Goal: Transaction & Acquisition: Purchase product/service

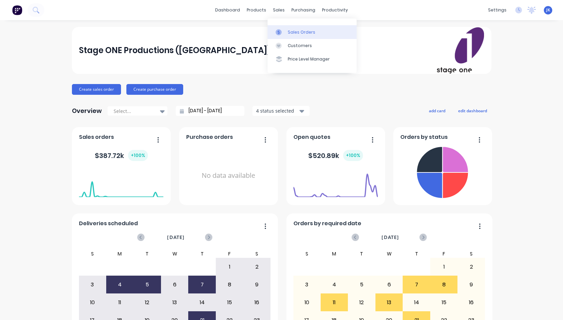
click at [298, 32] on div "Sales Orders" at bounding box center [302, 32] width 28 height 6
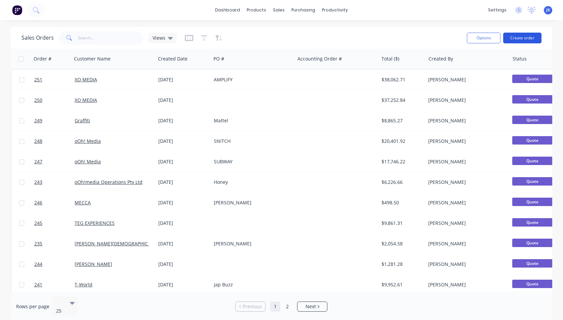
click at [518, 36] on button "Create order" at bounding box center [523, 38] width 38 height 11
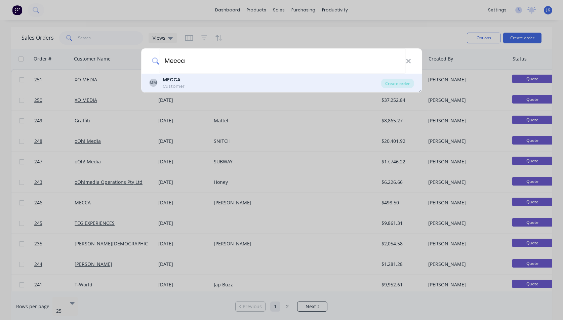
type input "Mecca"
click at [168, 81] on b "MECCA" at bounding box center [172, 79] width 18 height 7
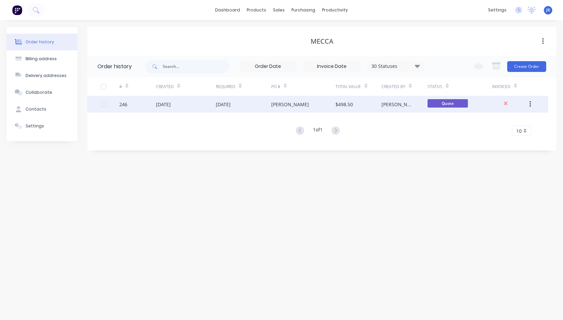
click at [231, 105] on div "[DATE]" at bounding box center [223, 104] width 15 height 7
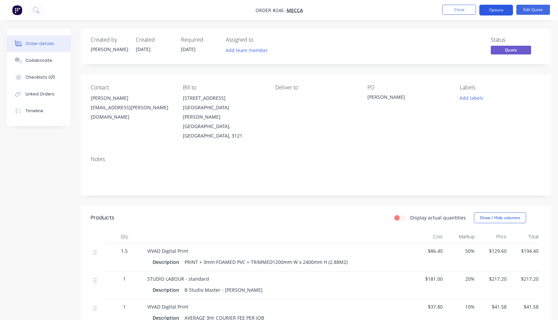
click at [499, 9] on button "Options" at bounding box center [497, 10] width 34 height 11
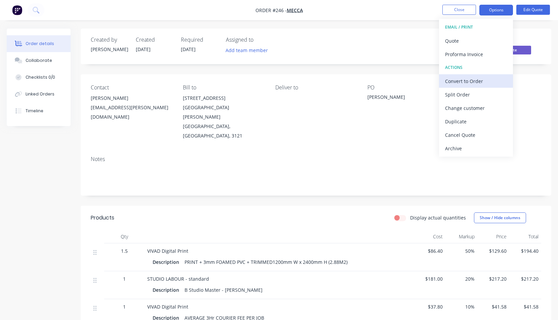
click at [456, 82] on div "Convert to Order" at bounding box center [476, 81] width 62 height 10
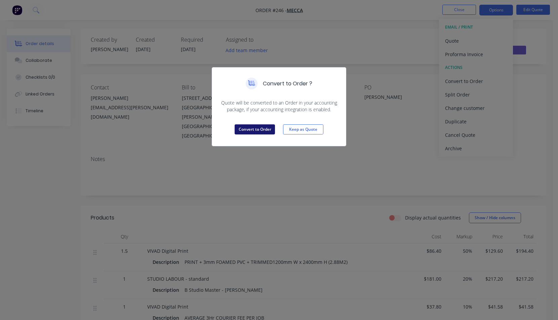
click at [255, 129] on button "Convert to Order" at bounding box center [255, 129] width 40 height 10
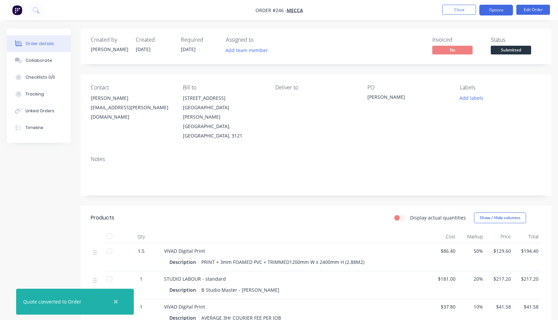
click at [497, 9] on button "Options" at bounding box center [497, 10] width 34 height 11
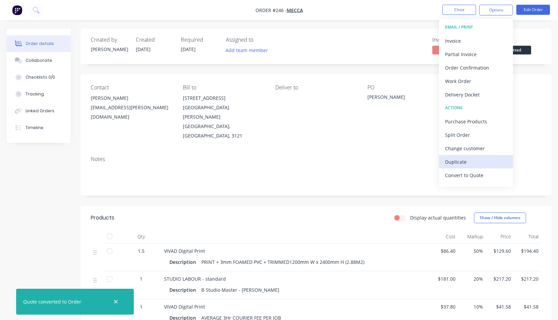
scroll to position [10, 0]
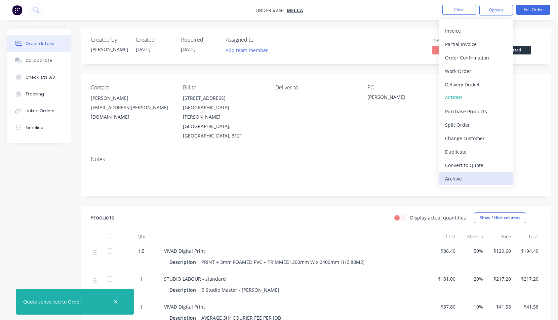
click at [457, 178] on div "Archive" at bounding box center [476, 179] width 62 height 10
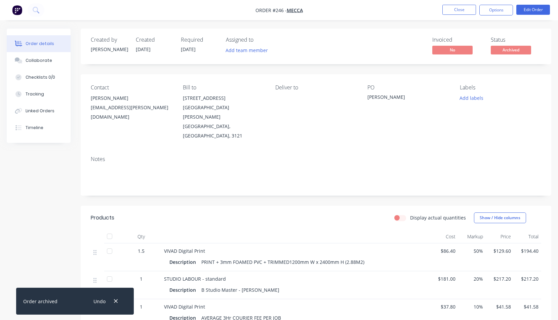
click at [116, 300] on icon "button" at bounding box center [116, 301] width 4 height 6
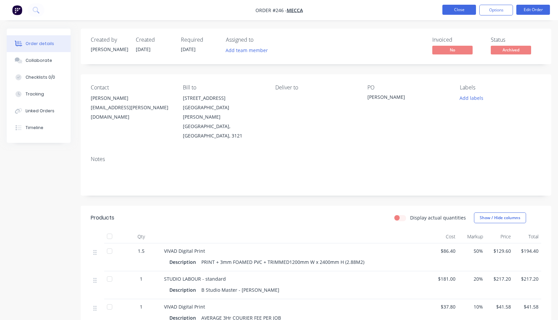
click at [460, 8] on button "Close" at bounding box center [460, 10] width 34 height 10
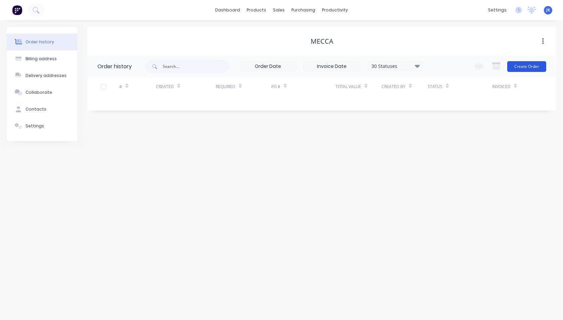
click at [529, 67] on button "Create Order" at bounding box center [527, 66] width 39 height 11
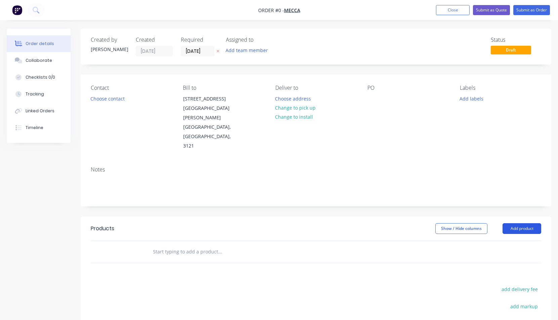
click at [523, 223] on button "Add product" at bounding box center [522, 228] width 39 height 11
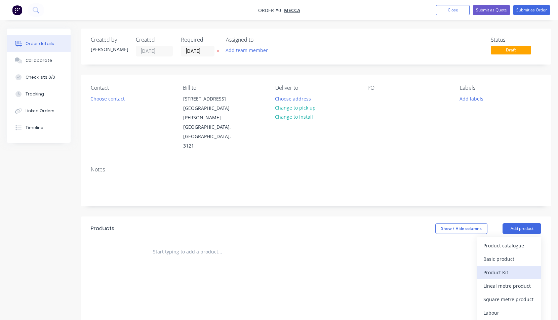
click at [494, 268] on div "Product Kit" at bounding box center [510, 273] width 52 height 10
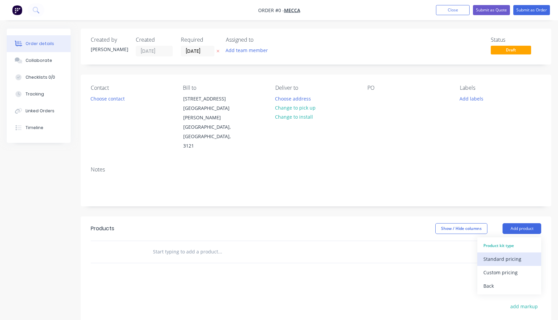
click at [500, 254] on div "Standard pricing" at bounding box center [510, 259] width 52 height 10
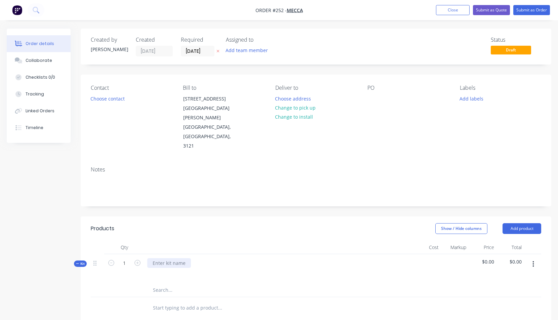
click at [154, 258] on div at bounding box center [169, 263] width 44 height 10
click at [535, 258] on button "button" at bounding box center [534, 264] width 16 height 12
click at [492, 291] on div "Add product to kit" at bounding box center [510, 296] width 52 height 10
click at [492, 304] on div "Product catalogue" at bounding box center [510, 309] width 52 height 10
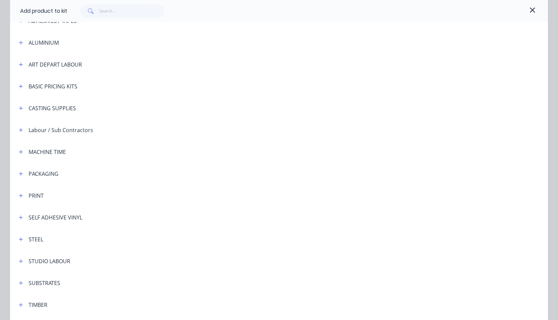
scroll to position [65, 0]
click at [19, 64] on icon "button" at bounding box center [21, 64] width 4 height 4
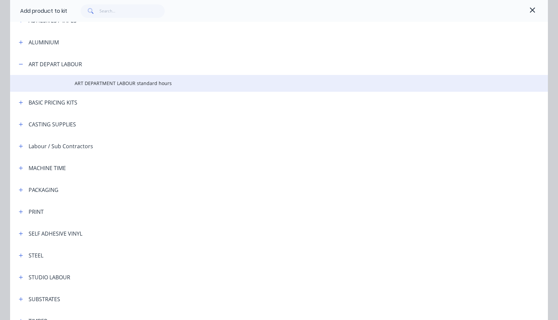
click at [94, 83] on span "ART DEPARTMENT LABOUR standard hours" at bounding box center [264, 83] width 379 height 7
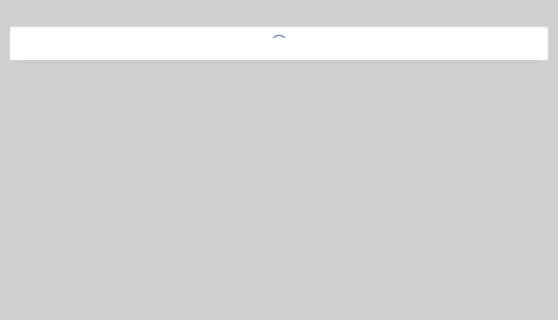
scroll to position [0, 0]
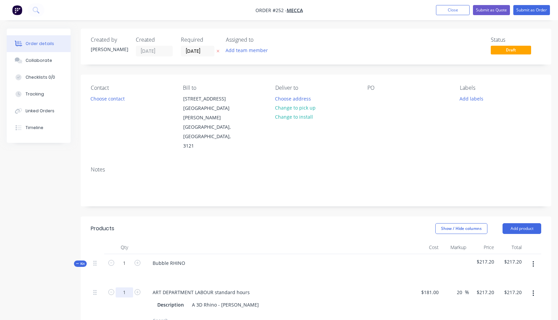
drag, startPoint x: 123, startPoint y: 265, endPoint x: 133, endPoint y: 264, distance: 10.1
click at [134, 287] on form "1" at bounding box center [124, 292] width 35 height 10
type input "1.5"
type input "$325.80"
click at [393, 314] on div at bounding box center [316, 321] width 451 height 14
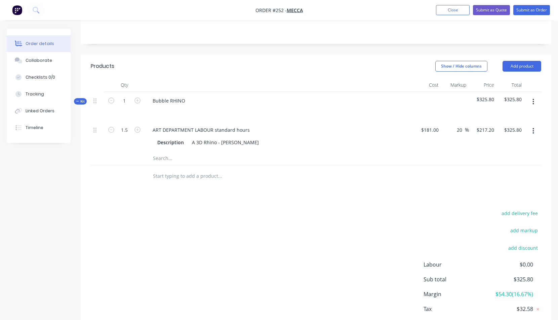
scroll to position [162, 0]
click at [534, 61] on button "Add product" at bounding box center [522, 66] width 39 height 11
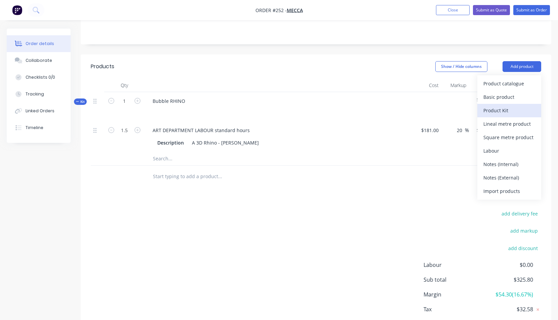
click at [504, 106] on div "Product Kit" at bounding box center [510, 111] width 52 height 10
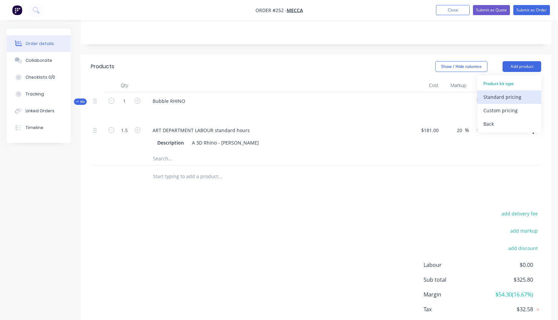
click at [492, 92] on div "Standard pricing" at bounding box center [510, 97] width 52 height 10
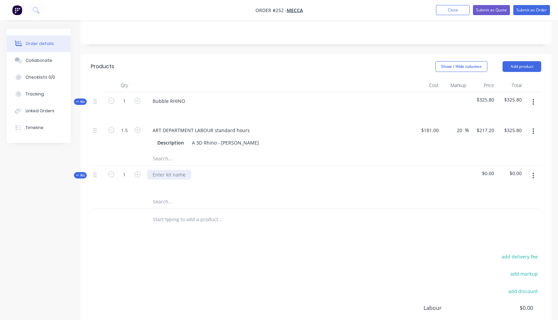
click at [157, 170] on div at bounding box center [169, 175] width 44 height 10
click at [534, 173] on icon "button" at bounding box center [533, 176] width 1 height 6
click at [501, 202] on div "Add product to kit" at bounding box center [510, 207] width 52 height 10
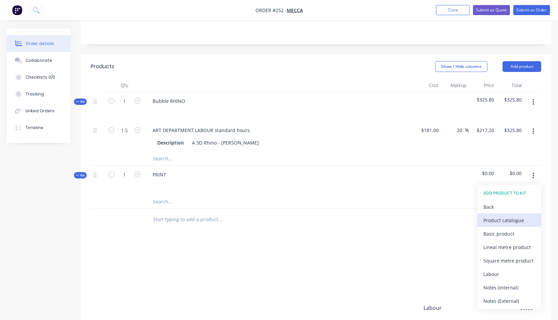
click at [496, 216] on div "Product catalogue" at bounding box center [510, 221] width 52 height 10
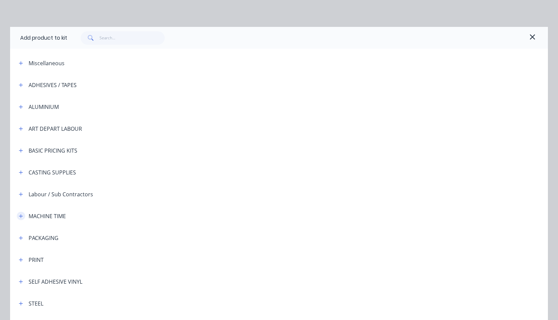
click at [20, 216] on icon "button" at bounding box center [21, 216] width 4 height 5
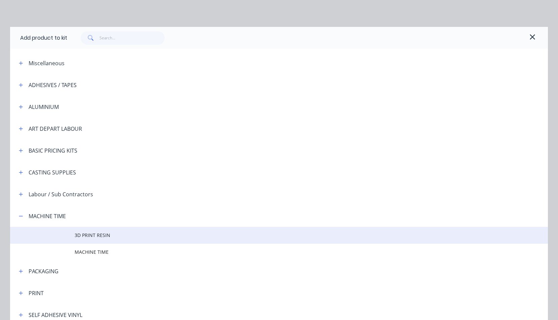
click at [94, 236] on span "3D PRINT RESIN" at bounding box center [264, 235] width 379 height 7
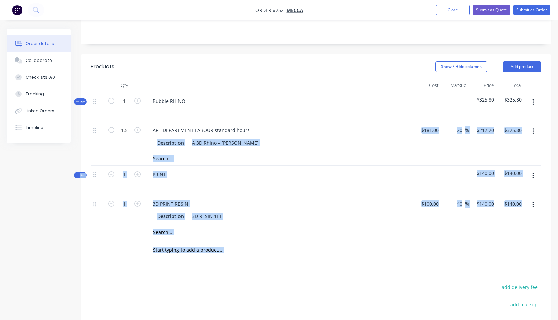
click at [137, 195] on div "1" at bounding box center [124, 210] width 40 height 31
click at [123, 195] on div "1" at bounding box center [124, 210] width 40 height 31
click at [174, 180] on div at bounding box center [279, 185] width 264 height 10
drag, startPoint x: 378, startPoint y: 250, endPoint x: 387, endPoint y: 251, distance: 8.1
click at [379, 250] on div "Products Show / Hide columns Add product Qty Cost Markup Price Total Kit 1 Bubb…" at bounding box center [316, 238] width 471 height 368
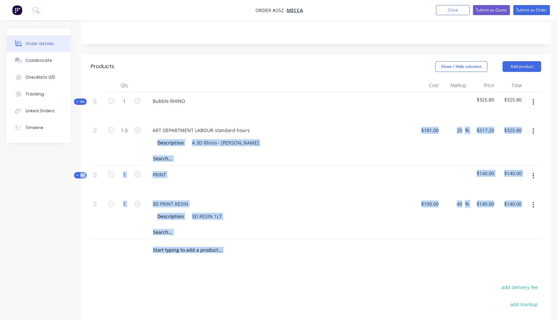
click at [534, 172] on icon "button" at bounding box center [534, 175] width 2 height 7
click at [364, 138] on div "Description A 3D Rhino - [PERSON_NAME]" at bounding box center [278, 143] width 246 height 10
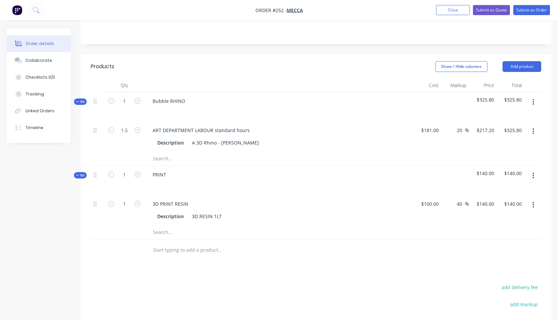
click at [534, 173] on icon "button" at bounding box center [533, 176] width 1 height 6
click at [504, 202] on div "Add product to kit" at bounding box center [510, 207] width 52 height 10
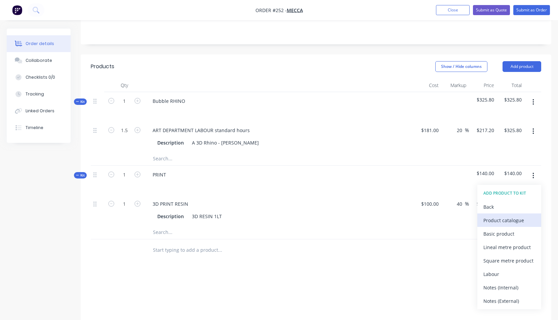
click at [492, 216] on div "Product catalogue" at bounding box center [510, 221] width 52 height 10
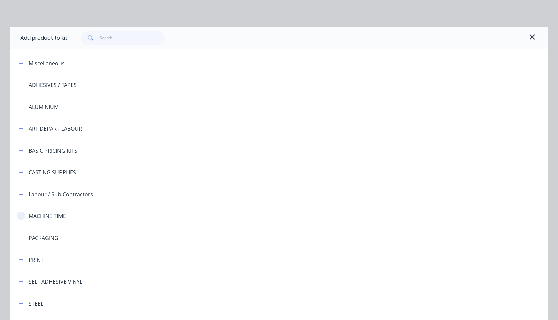
click at [19, 215] on icon "button" at bounding box center [21, 216] width 4 height 5
click at [85, 252] on span "MACHINE TIME" at bounding box center [264, 252] width 379 height 7
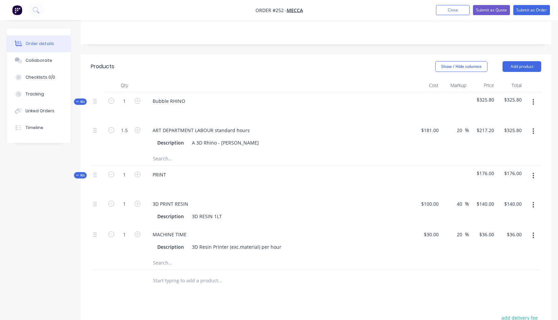
click at [118, 227] on div "1" at bounding box center [124, 241] width 40 height 31
click at [138, 231] on icon "button" at bounding box center [138, 234] width 6 height 6
type input "2"
type input "$72.00"
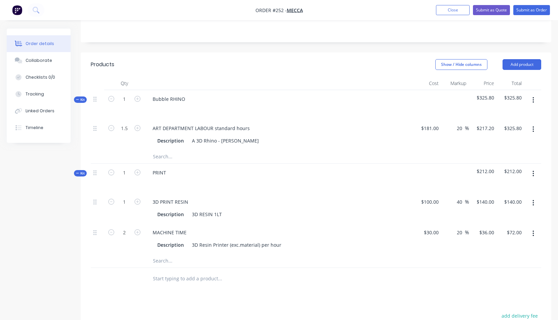
scroll to position [156, 0]
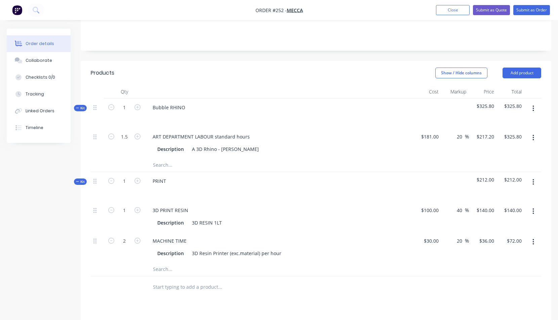
click at [534, 179] on icon "button" at bounding box center [534, 182] width 2 height 7
click at [503, 209] on div "Add product to kit" at bounding box center [510, 214] width 52 height 10
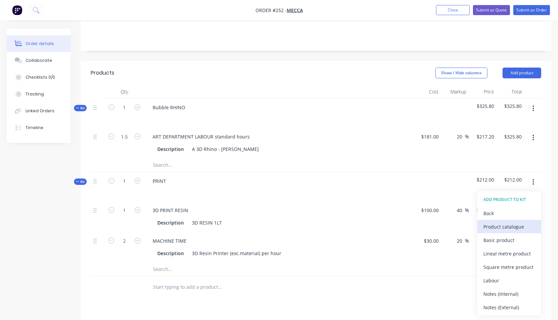
click at [502, 222] on div "Product catalogue" at bounding box center [510, 227] width 52 height 10
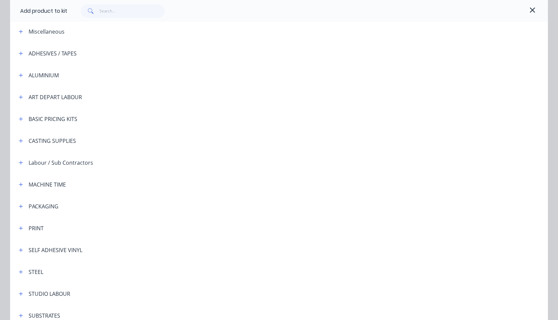
scroll to position [65, 0]
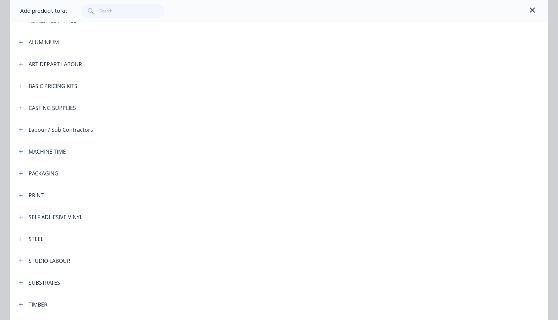
click at [13, 261] on div "STUDIO LABOUR" at bounding box center [41, 261] width 57 height 8
click at [20, 260] on icon "button" at bounding box center [21, 261] width 4 height 5
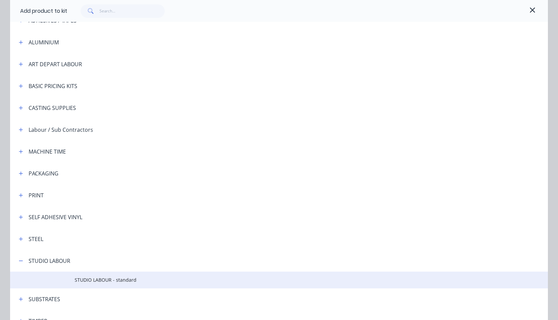
click at [98, 279] on span "STUDIO LABOUR - standard" at bounding box center [264, 280] width 379 height 7
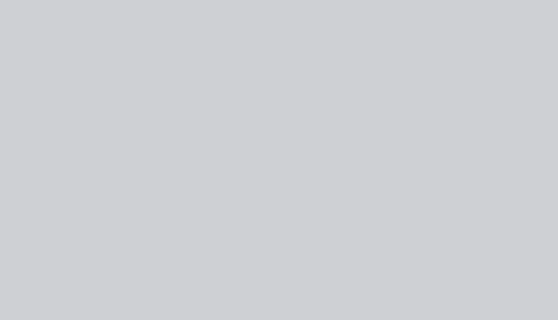
scroll to position [0, 0]
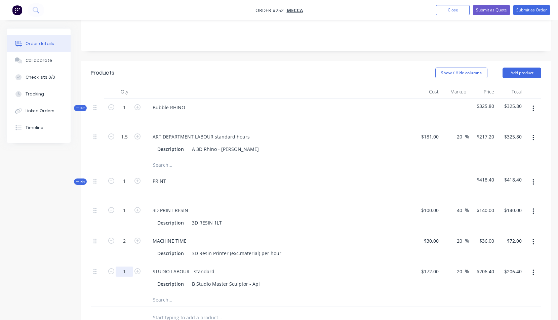
click at [124, 142] on input "1" at bounding box center [124, 137] width 17 height 10
click at [127, 142] on input "1" at bounding box center [124, 137] width 17 height 10
type input "0.5"
type input "$103.20"
click at [110, 293] on div at bounding box center [124, 299] width 40 height 13
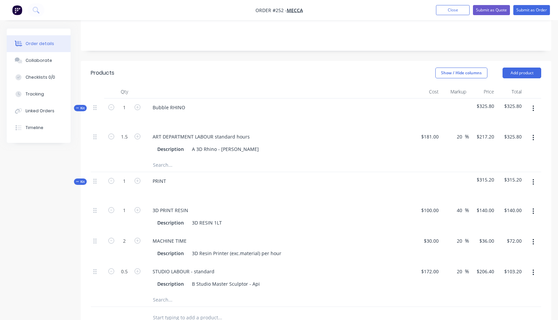
click at [533, 179] on icon "button" at bounding box center [534, 182] width 2 height 7
click at [515, 209] on div "Add product to kit" at bounding box center [510, 214] width 52 height 10
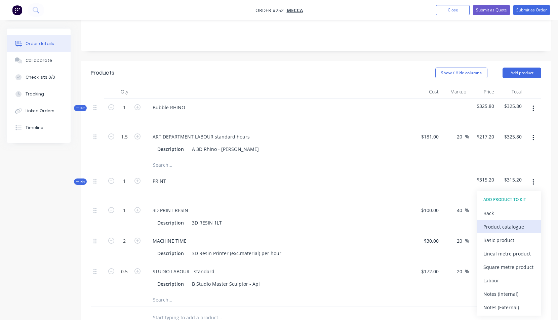
click at [507, 222] on div "Product catalogue" at bounding box center [510, 227] width 52 height 10
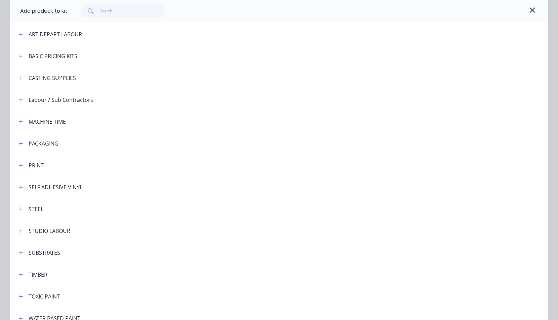
scroll to position [95, 0]
click at [19, 231] on icon "button" at bounding box center [21, 231] width 4 height 4
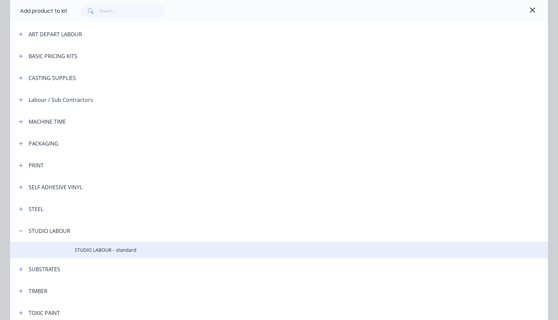
click at [84, 252] on span "STUDIO LABOUR - standard" at bounding box center [264, 250] width 379 height 7
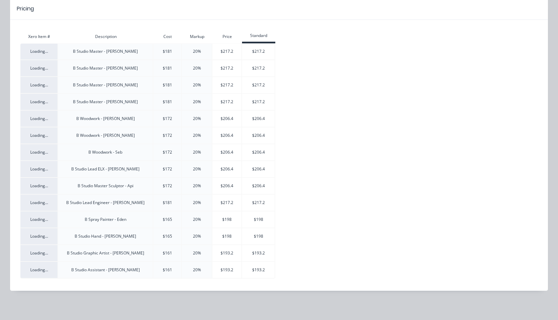
scroll to position [0, 0]
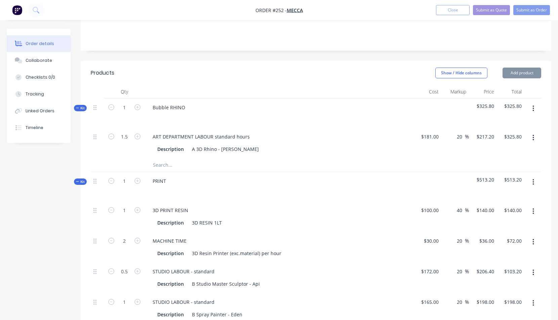
click at [316, 293] on div "STUDIO LABOUR - standard Description B Spray Painter - Eden" at bounding box center [279, 308] width 269 height 31
click at [339, 186] on div at bounding box center [279, 191] width 264 height 10
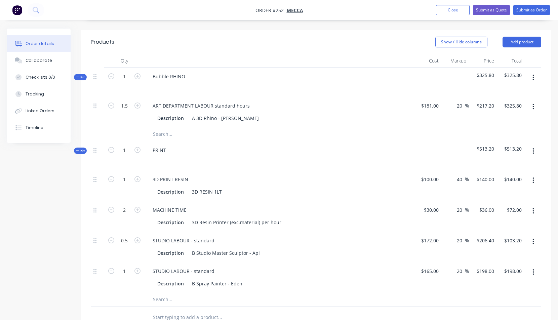
scroll to position [187, 0]
click at [123, 110] on input "1" at bounding box center [124, 105] width 17 height 10
drag, startPoint x: 123, startPoint y: 150, endPoint x: 128, endPoint y: 149, distance: 5.1
click at [128, 110] on input "1" at bounding box center [124, 105] width 17 height 10
type input "0.5"
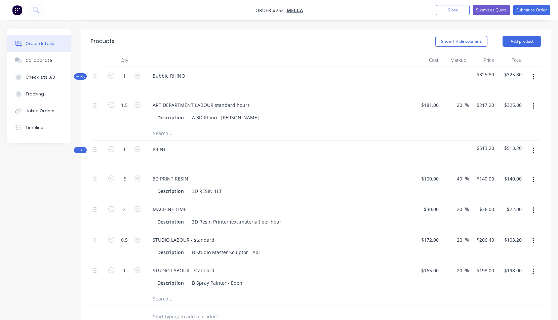
type input "$70.00"
click at [267, 141] on div "PRINT" at bounding box center [279, 155] width 269 height 29
click at [214, 235] on div "STUDIO LABOUR - standard" at bounding box center [183, 240] width 73 height 10
click at [335, 266] on div "STUDIO LABOUR - standard" at bounding box center [279, 271] width 264 height 10
click at [276, 278] on div "Description B Spray Painter - Eden" at bounding box center [278, 283] width 246 height 10
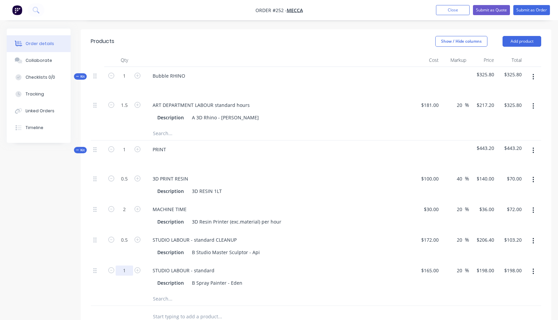
click at [123, 110] on input "1" at bounding box center [124, 105] width 17 height 10
drag, startPoint x: 122, startPoint y: 243, endPoint x: 129, endPoint y: 241, distance: 6.9
click at [129, 110] on input "1" at bounding box center [124, 105] width 17 height 10
type input "0.75"
type input "$148.50"
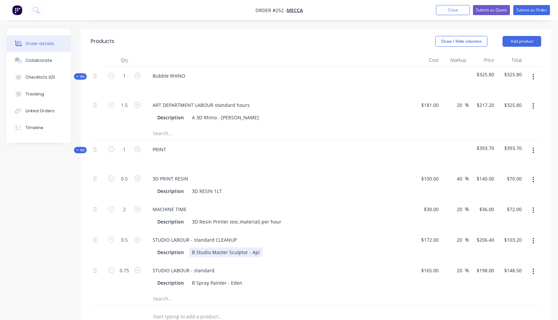
click at [301, 231] on div "STUDIO LABOUR - standard CLEANUP Description B Studio Master Sculptor - Api" at bounding box center [279, 246] width 269 height 31
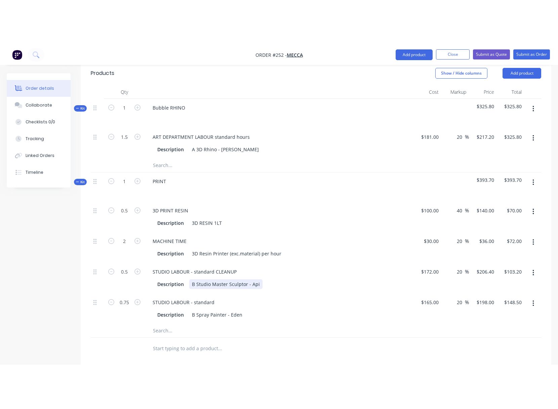
scroll to position [198, 0]
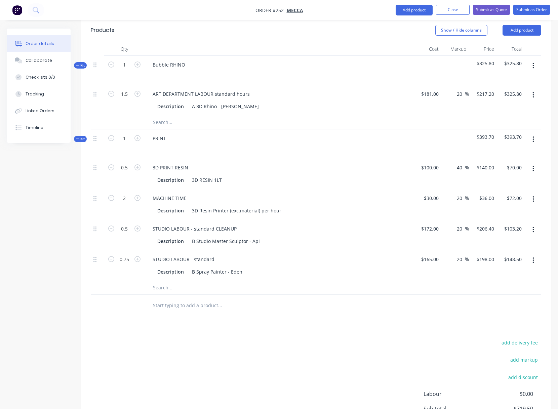
click at [534, 136] on icon "button" at bounding box center [534, 139] width 2 height 7
click at [514, 166] on div "Add product to kit" at bounding box center [510, 171] width 52 height 10
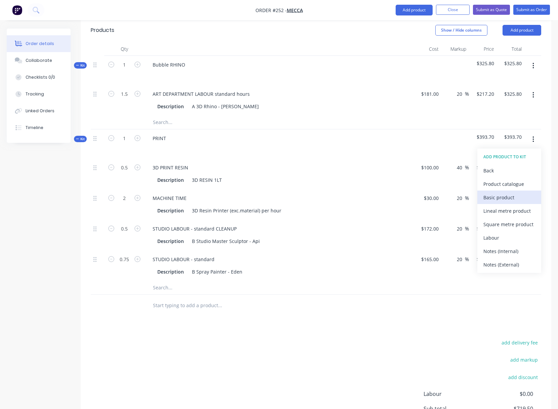
click at [504, 193] on div "Basic product" at bounding box center [510, 198] width 52 height 10
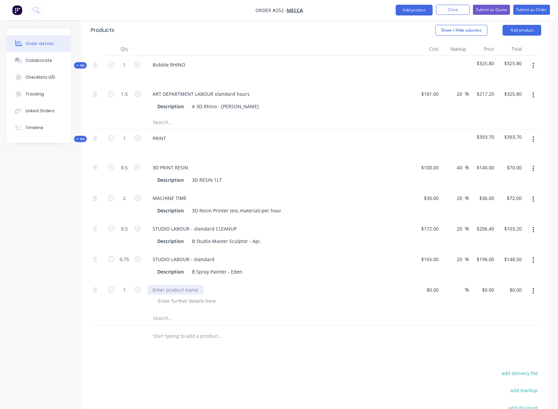
click at [158, 285] on div at bounding box center [175, 290] width 56 height 10
click at [430, 281] on div "$0.00" at bounding box center [428, 296] width 28 height 31
type input "$12.00"
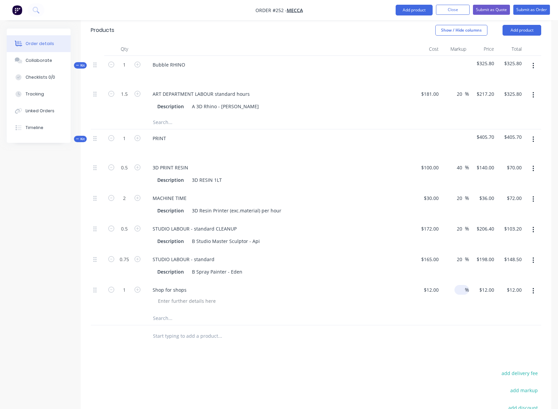
click at [466, 286] on span "%" at bounding box center [467, 290] width 4 height 8
type input "40"
type input "$16.80"
click at [375, 296] on div at bounding box center [282, 301] width 258 height 10
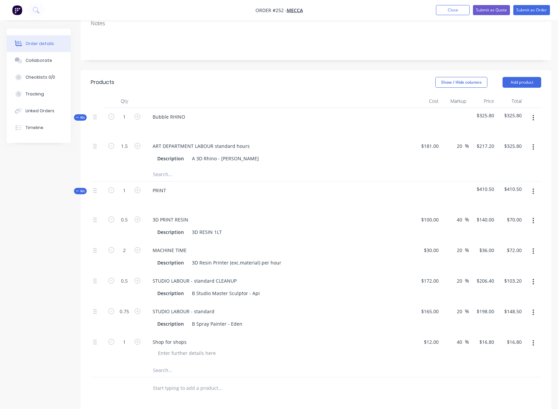
scroll to position [147, 0]
click at [126, 150] on input "2" at bounding box center [124, 145] width 17 height 10
type input "1.5"
type input "$54.00"
click at [305, 210] on div "3D PRINT RESIN Description 3D RESIN 1LT" at bounding box center [279, 225] width 269 height 31
